Goal: Task Accomplishment & Management: Use online tool/utility

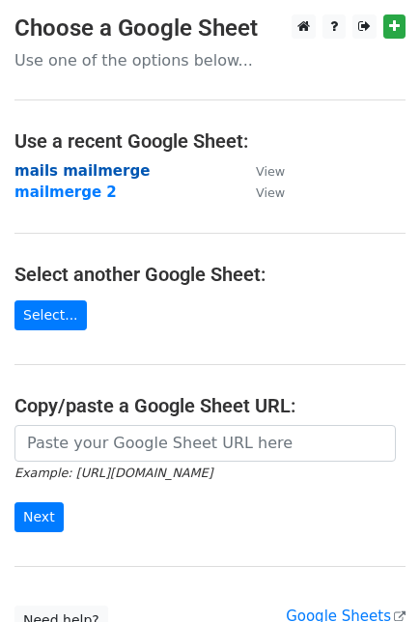
click at [94, 163] on strong "mails mailmerge" at bounding box center [81, 170] width 135 height 17
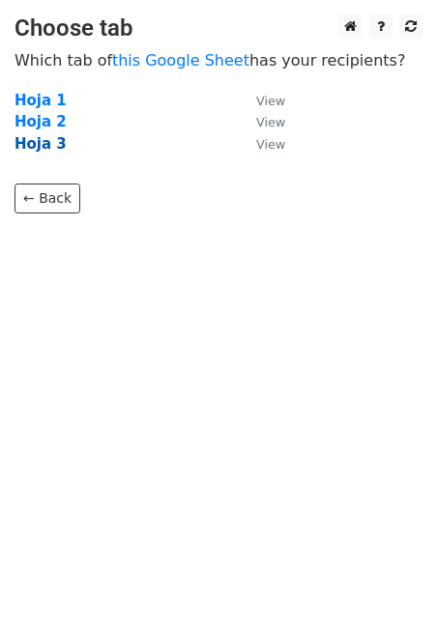
click at [39, 137] on strong "Hoja 3" at bounding box center [40, 143] width 52 height 17
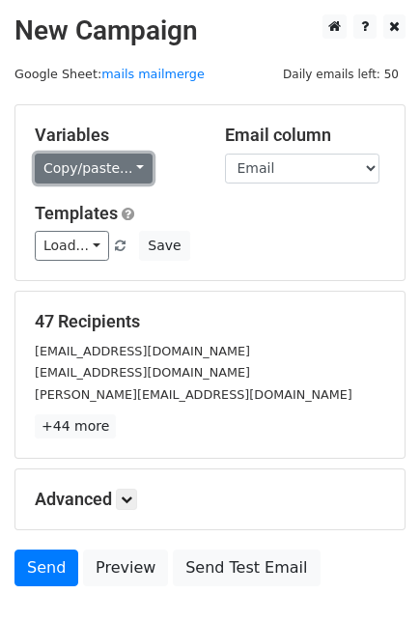
click at [90, 171] on link "Copy/paste..." at bounding box center [94, 169] width 118 height 30
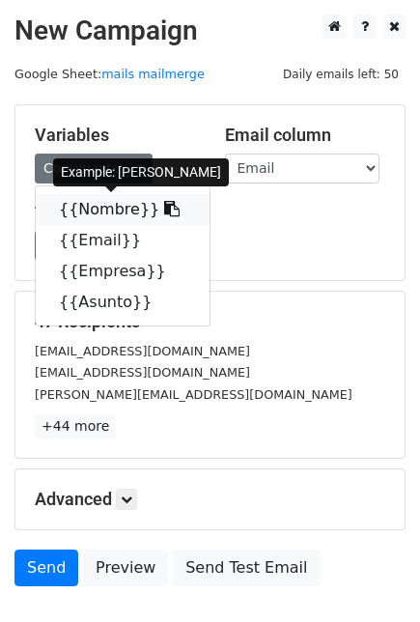
click at [85, 202] on link "{{Nombre}}" at bounding box center [123, 209] width 174 height 31
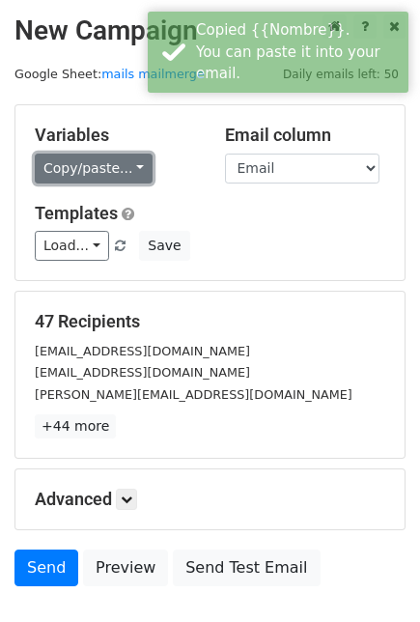
click at [88, 169] on link "Copy/paste..." at bounding box center [94, 169] width 118 height 30
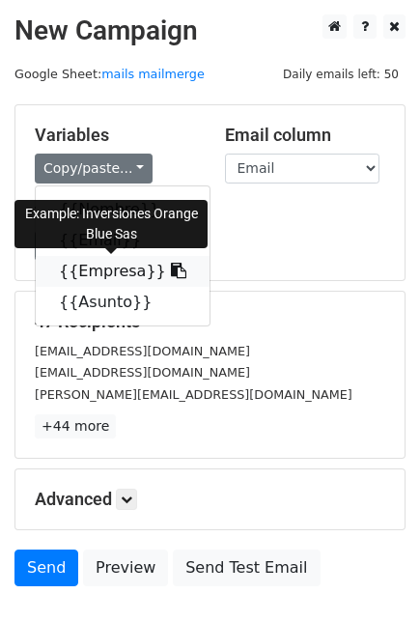
click at [71, 280] on link "{{Empresa}}" at bounding box center [123, 271] width 174 height 31
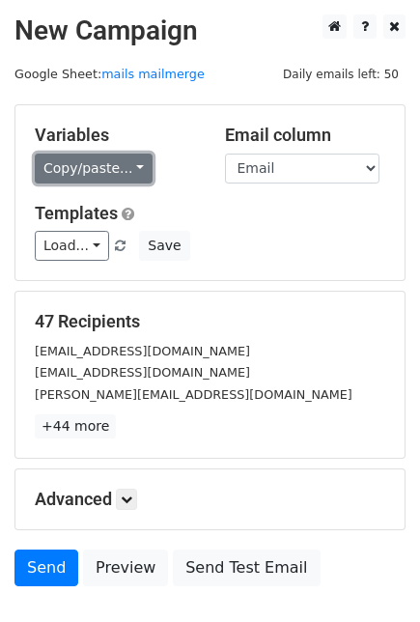
click at [107, 166] on link "Copy/paste..." at bounding box center [94, 169] width 118 height 30
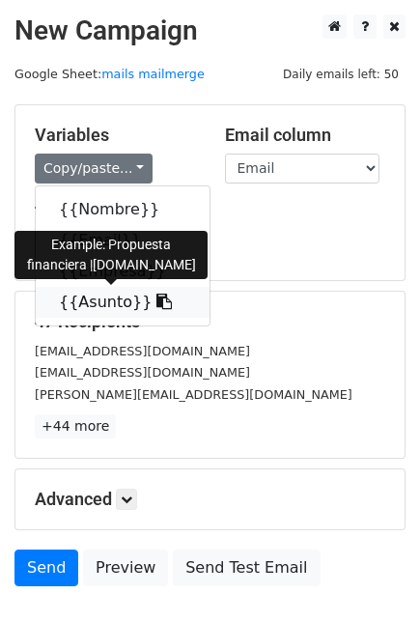
click at [92, 309] on link "{{Asunto}}" at bounding box center [123, 302] width 174 height 31
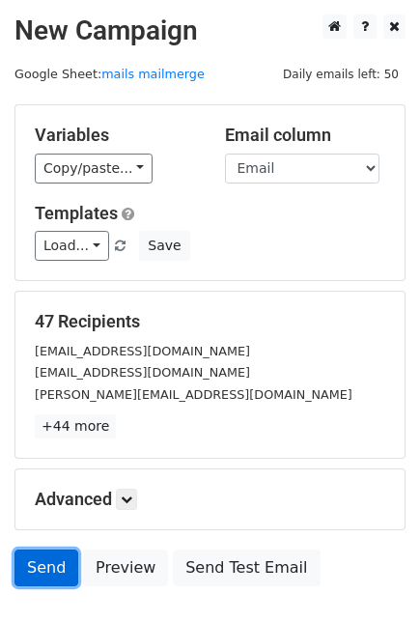
click at [34, 562] on link "Send" at bounding box center [46, 568] width 64 height 37
